Goal: Find specific page/section: Find specific page/section

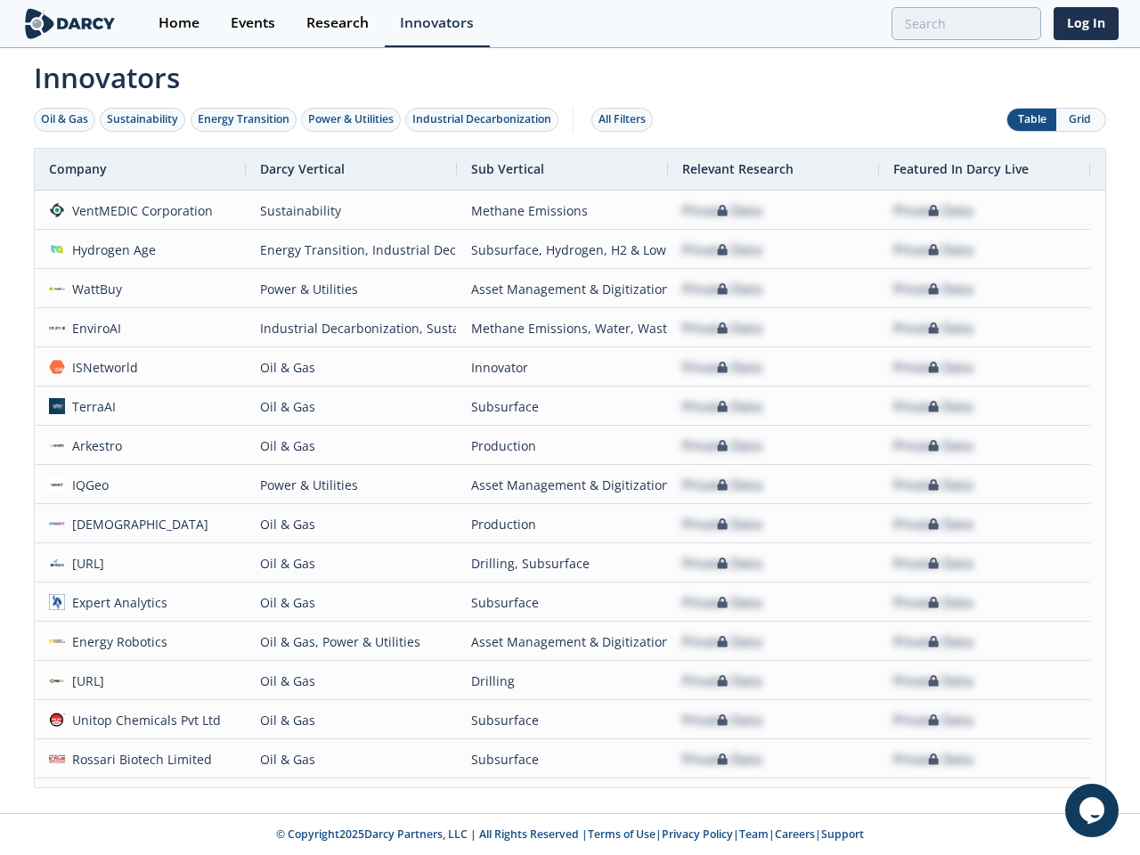
click at [65, 119] on div "Oil & Gas" at bounding box center [64, 119] width 47 height 16
click at [143, 119] on div "Sustainability" at bounding box center [142, 119] width 71 height 16
click at [244, 119] on div "Energy Transition" at bounding box center [244, 119] width 92 height 16
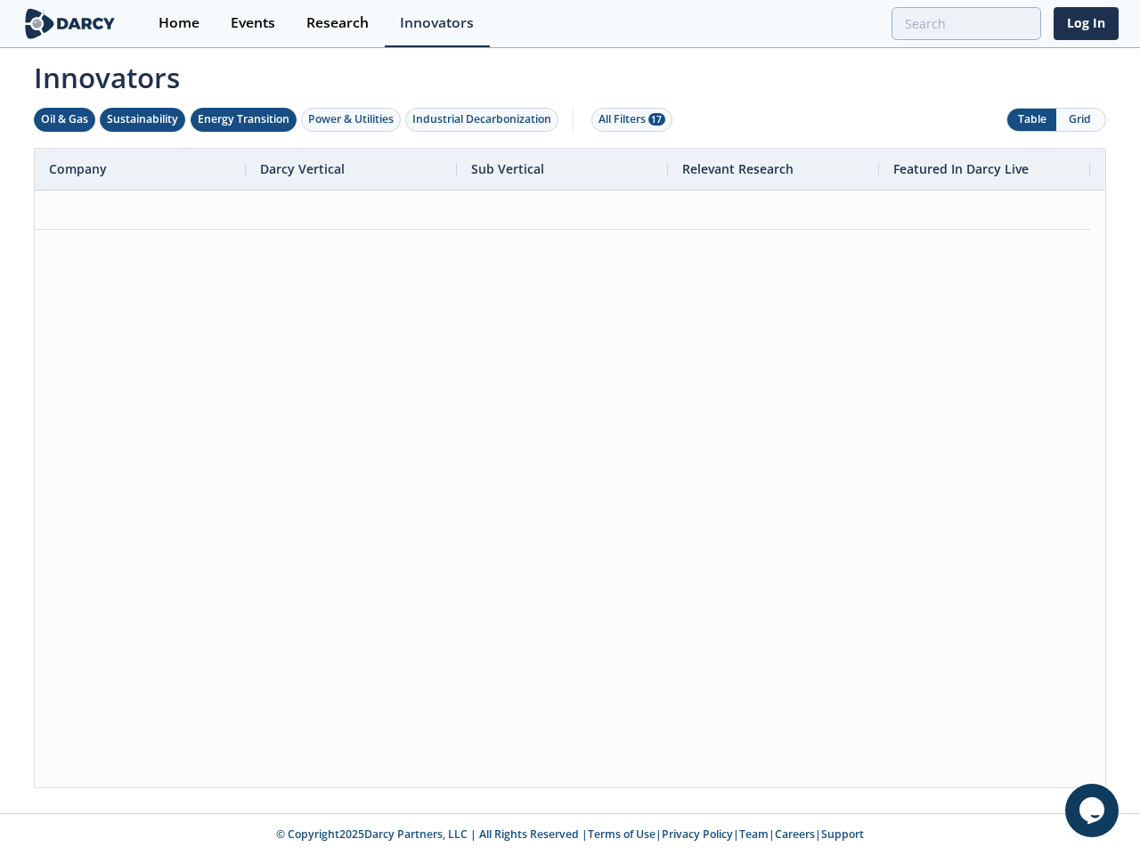
click at [353, 119] on div "Power & Utilities" at bounding box center [350, 119] width 85 height 16
